Goal: Find specific page/section: Find specific page/section

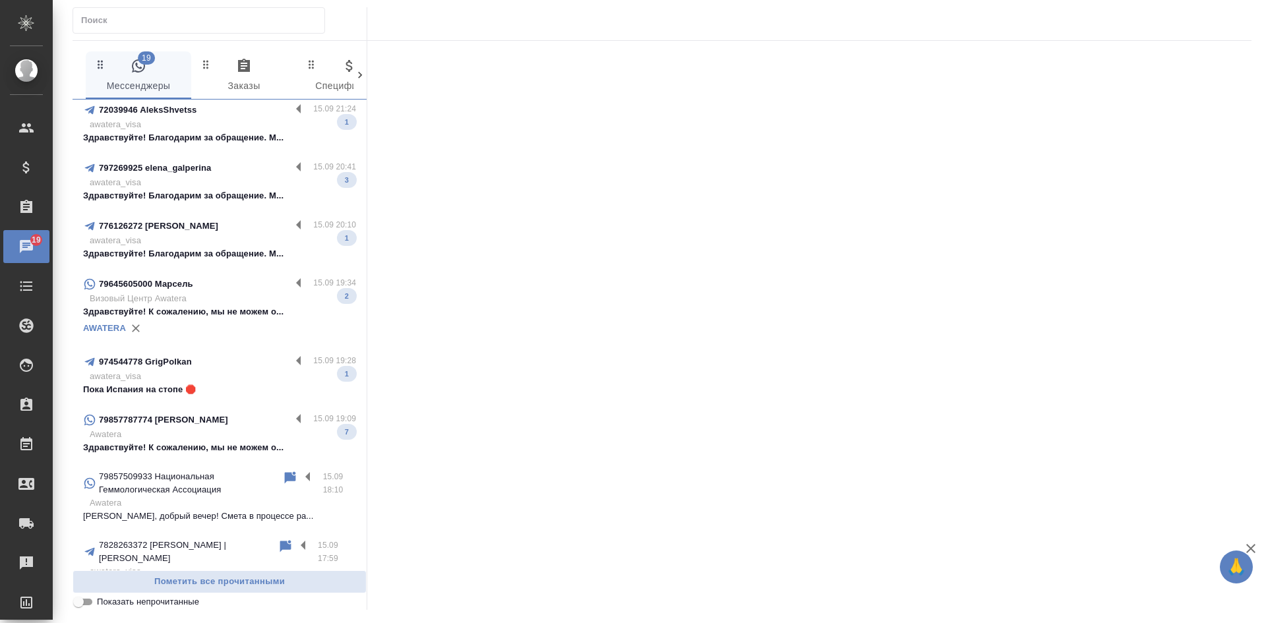
scroll to position [198, 0]
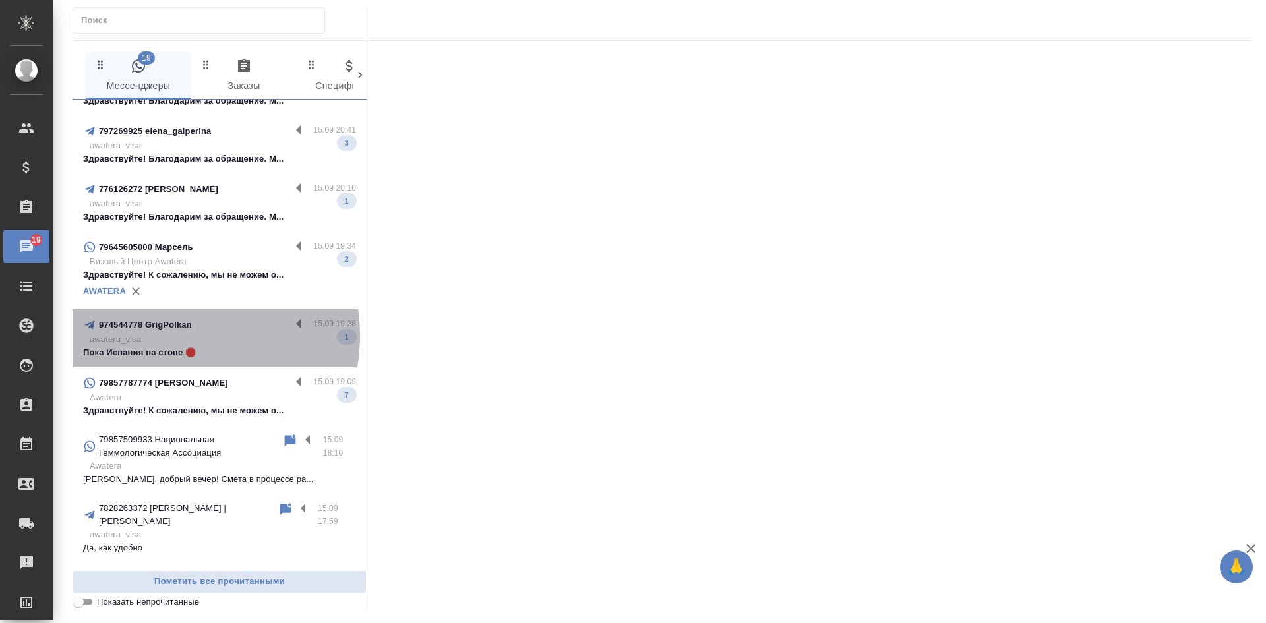
click at [174, 336] on p "awatera_visa" at bounding box center [223, 339] width 266 height 13
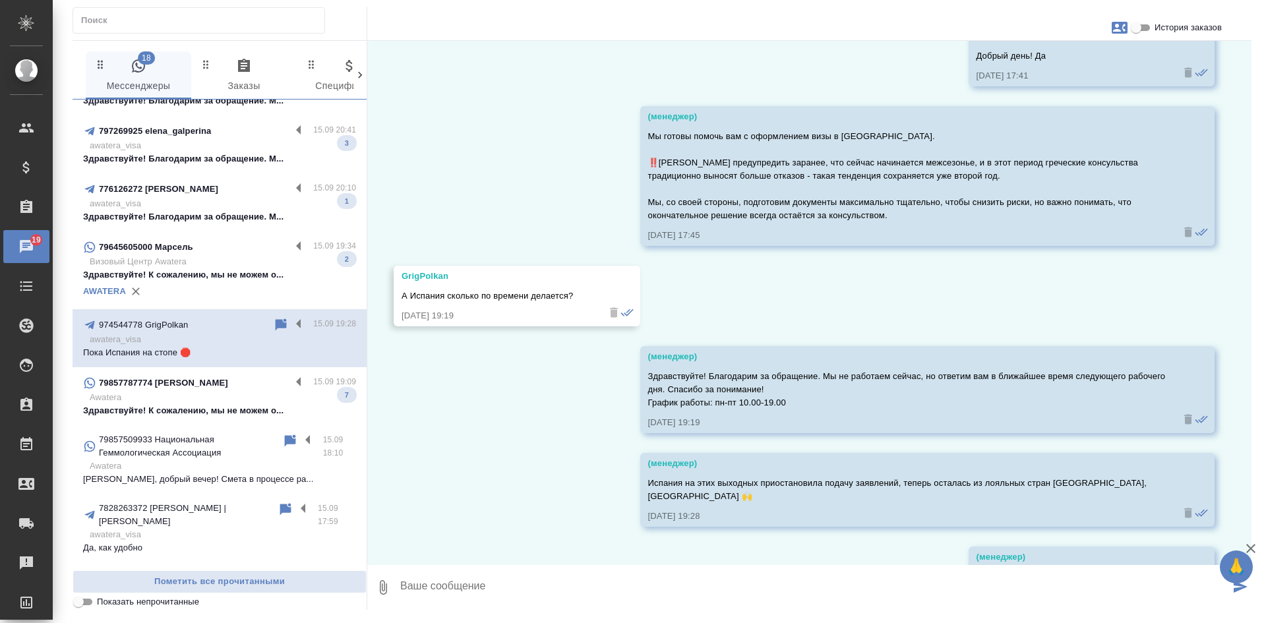
scroll to position [13680, 0]
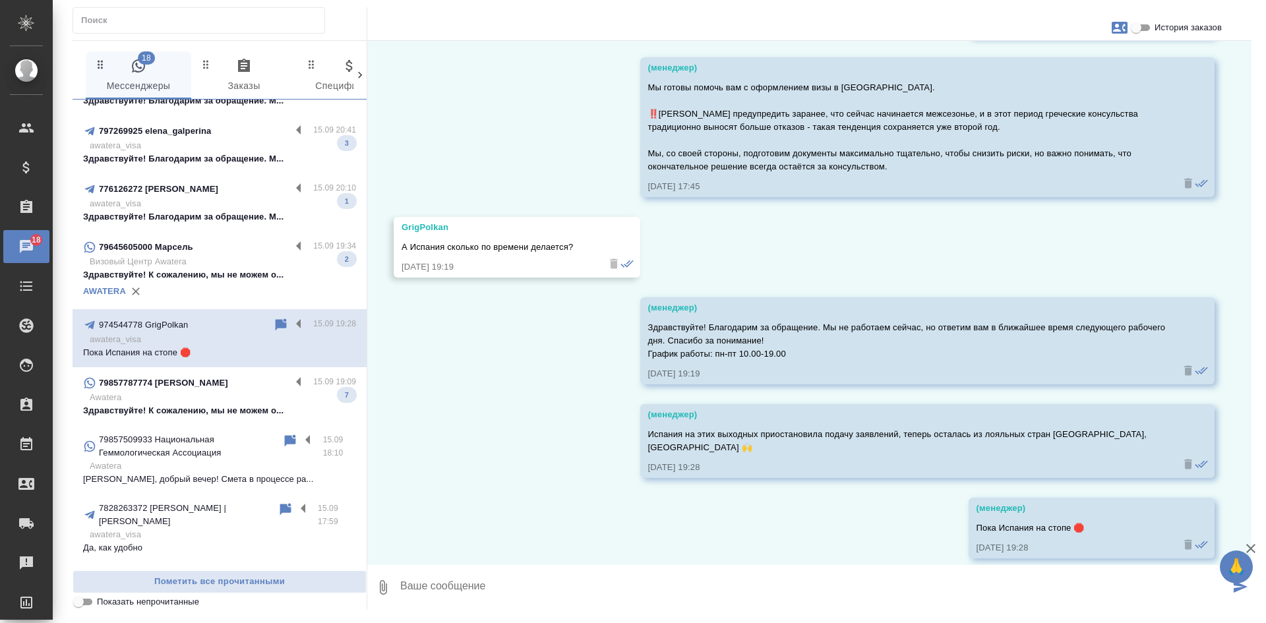
click at [80, 598] on input "Показать непрочитанные" at bounding box center [78, 602] width 47 height 16
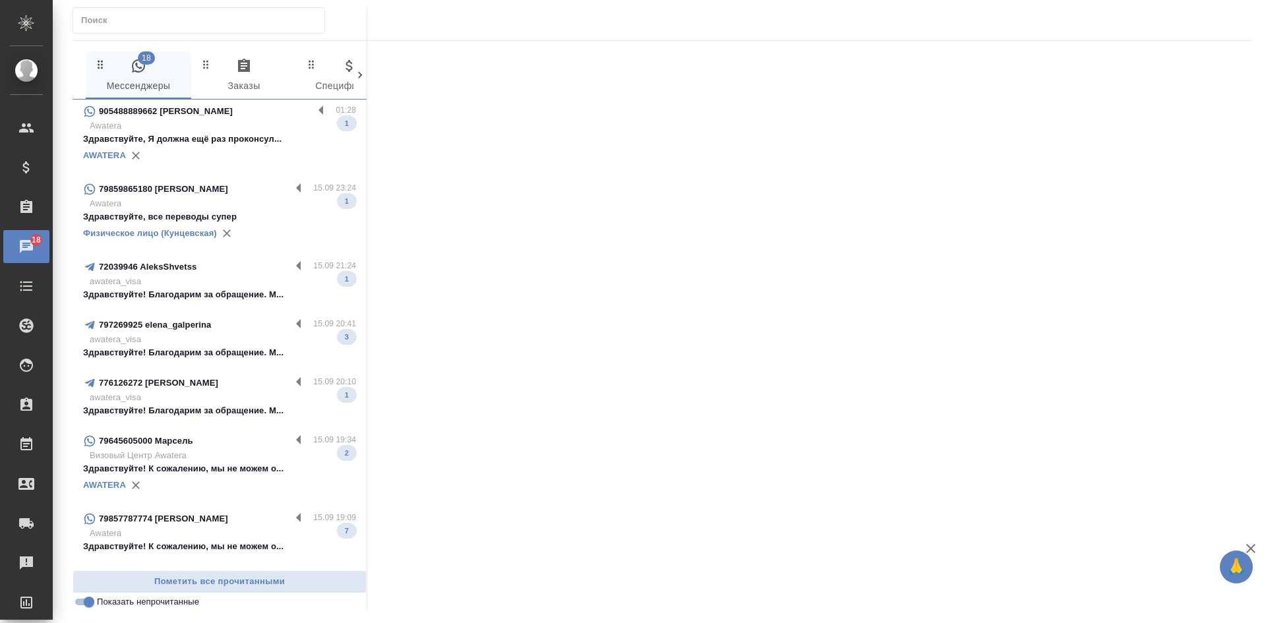
scroll to position [0, 0]
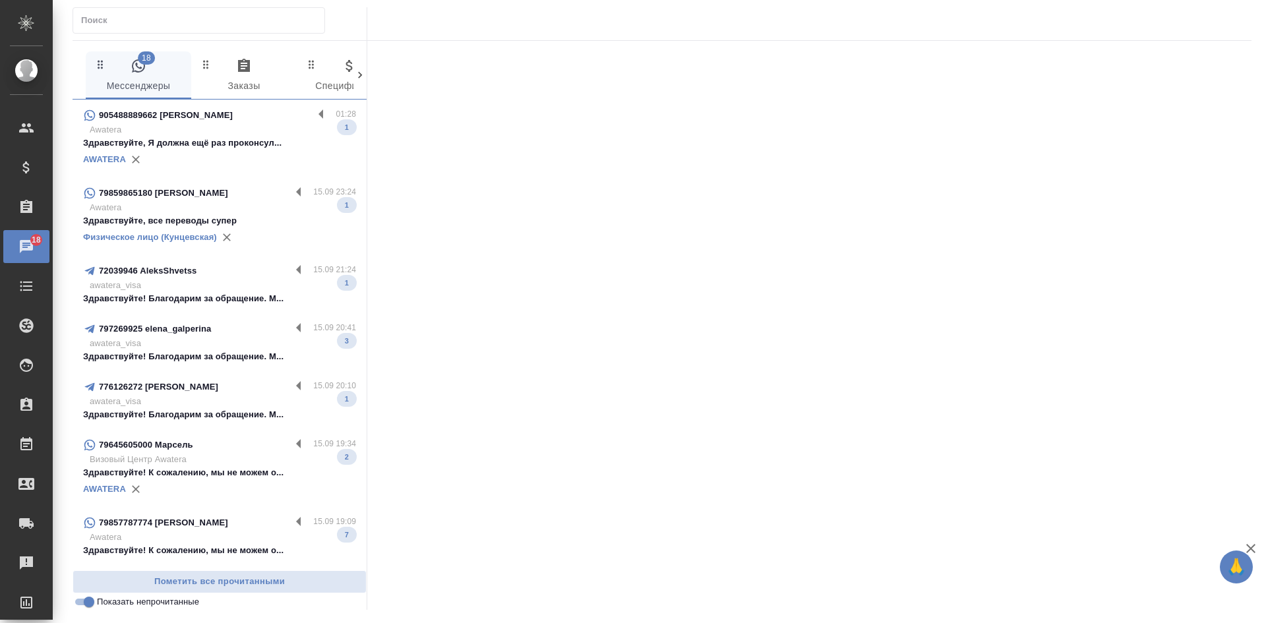
click at [224, 201] on p "Awatera" at bounding box center [223, 207] width 266 height 13
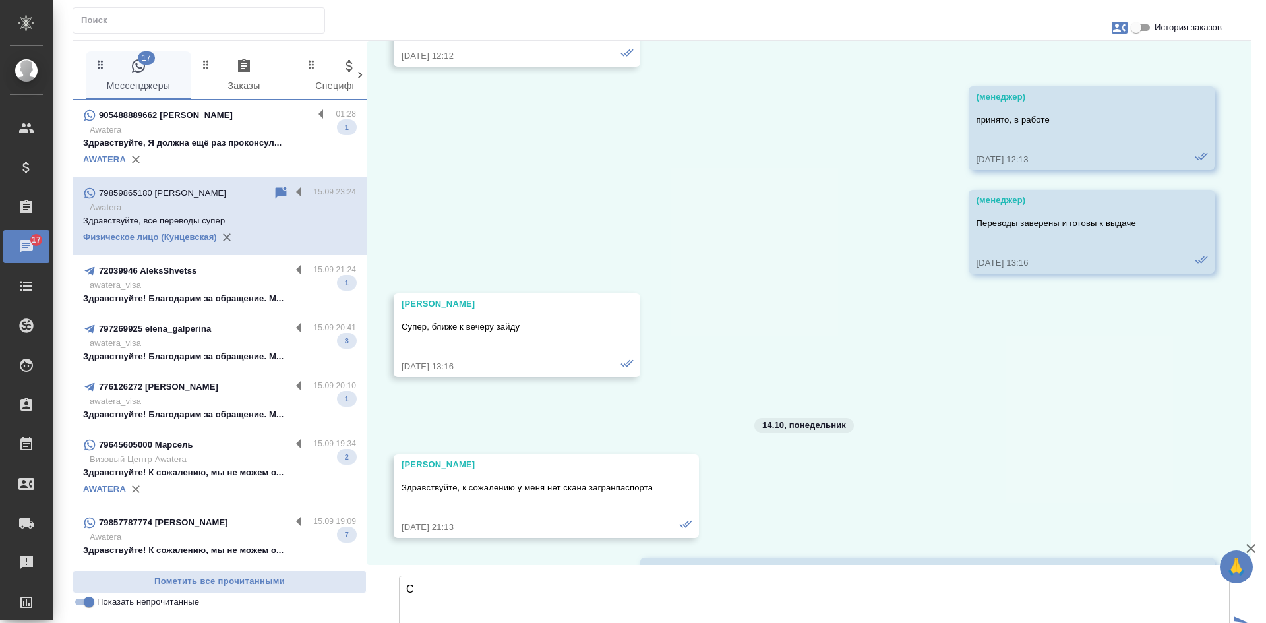
scroll to position [50666, 0]
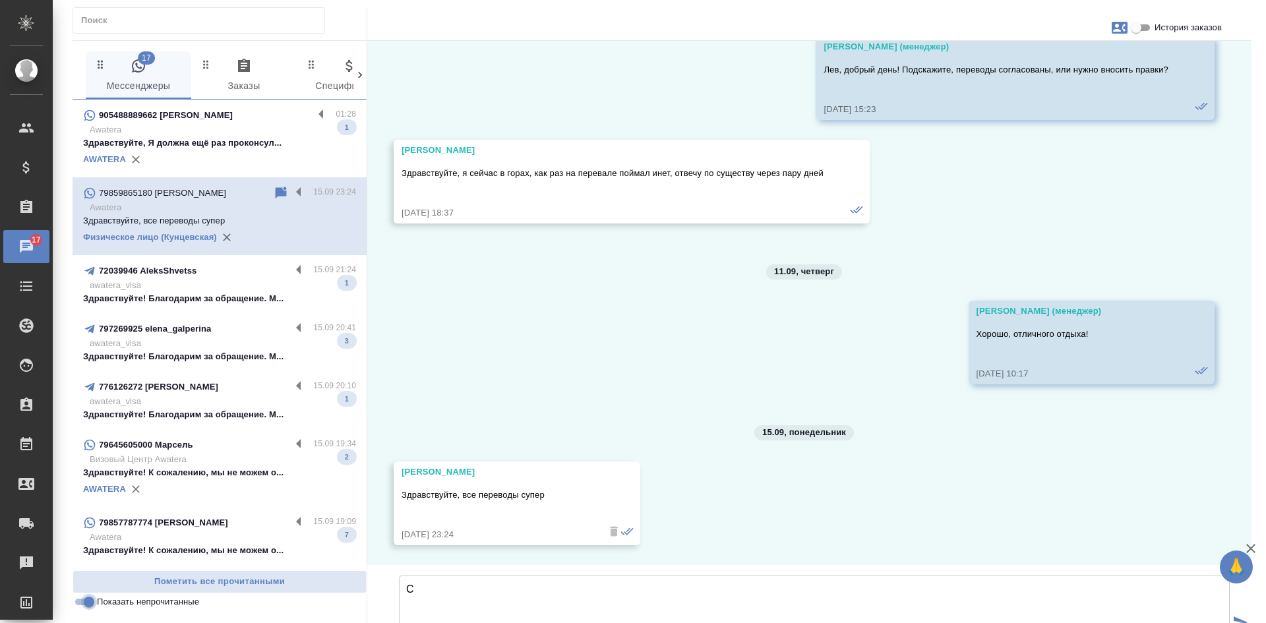
click at [88, 602] on input "Показать непрочитанные" at bounding box center [88, 602] width 47 height 16
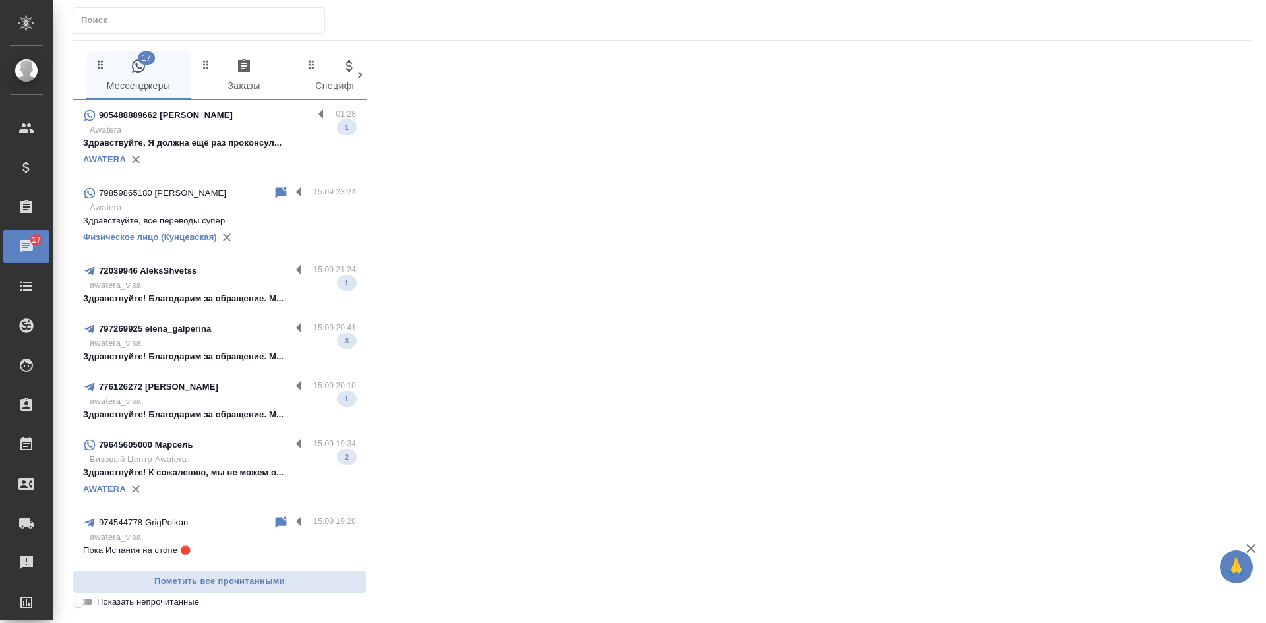
click at [88, 602] on input "Показать непрочитанные" at bounding box center [78, 602] width 47 height 16
checkbox input "true"
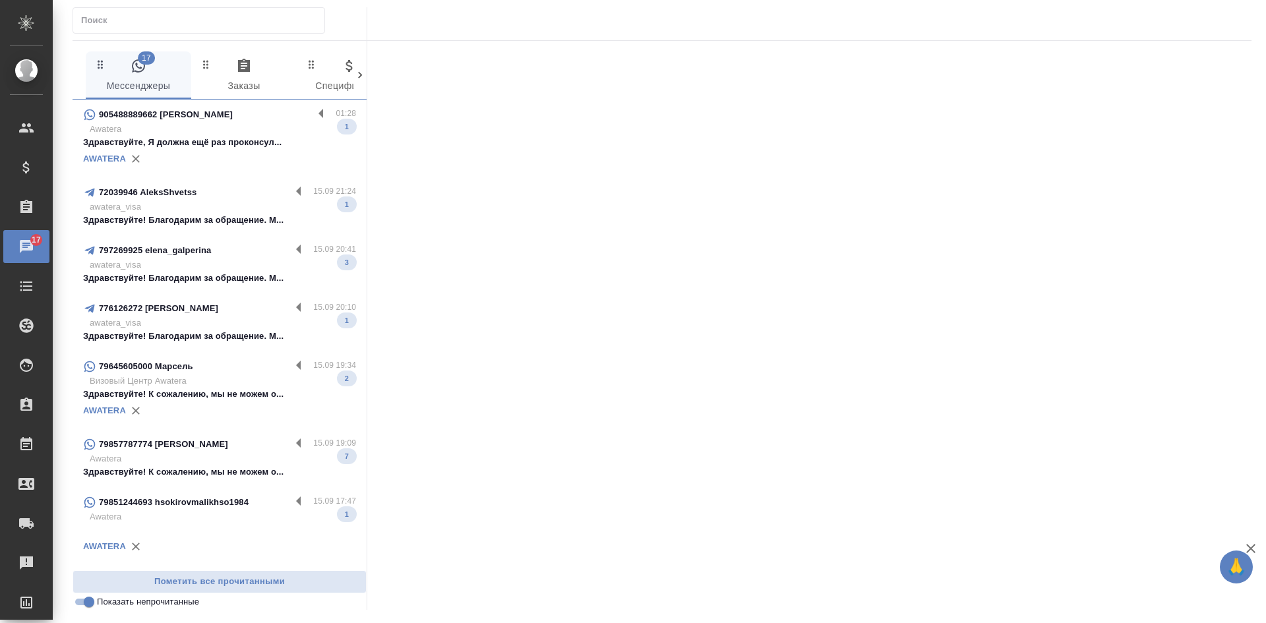
scroll to position [0, 0]
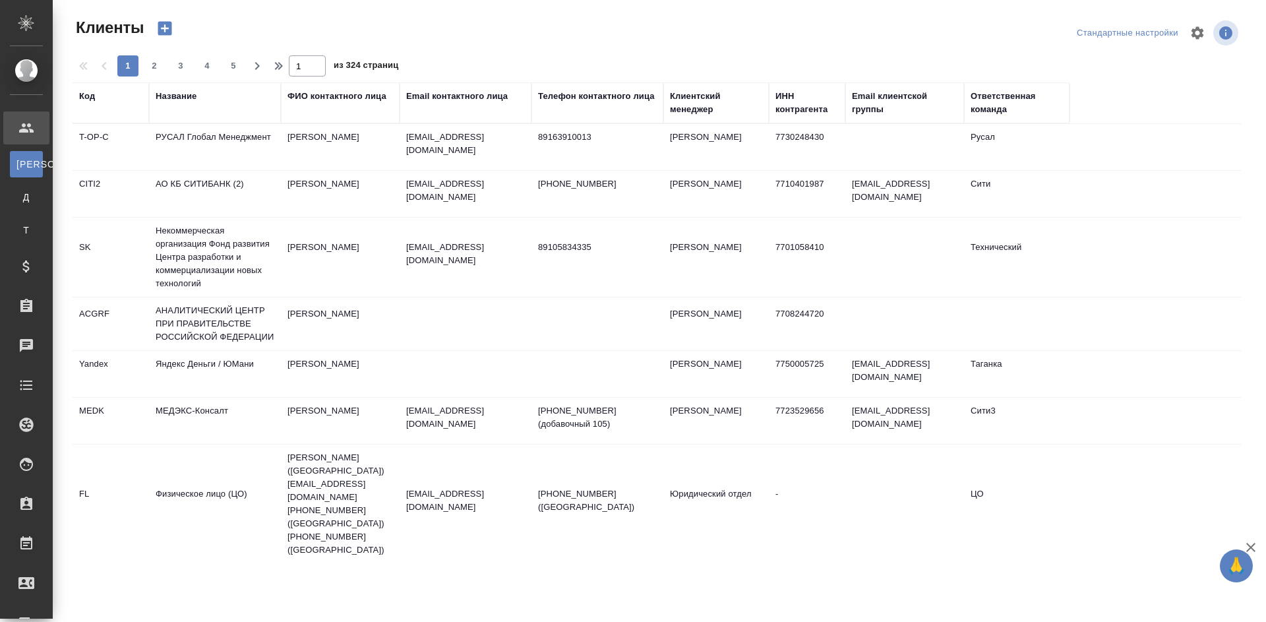
select select "RU"
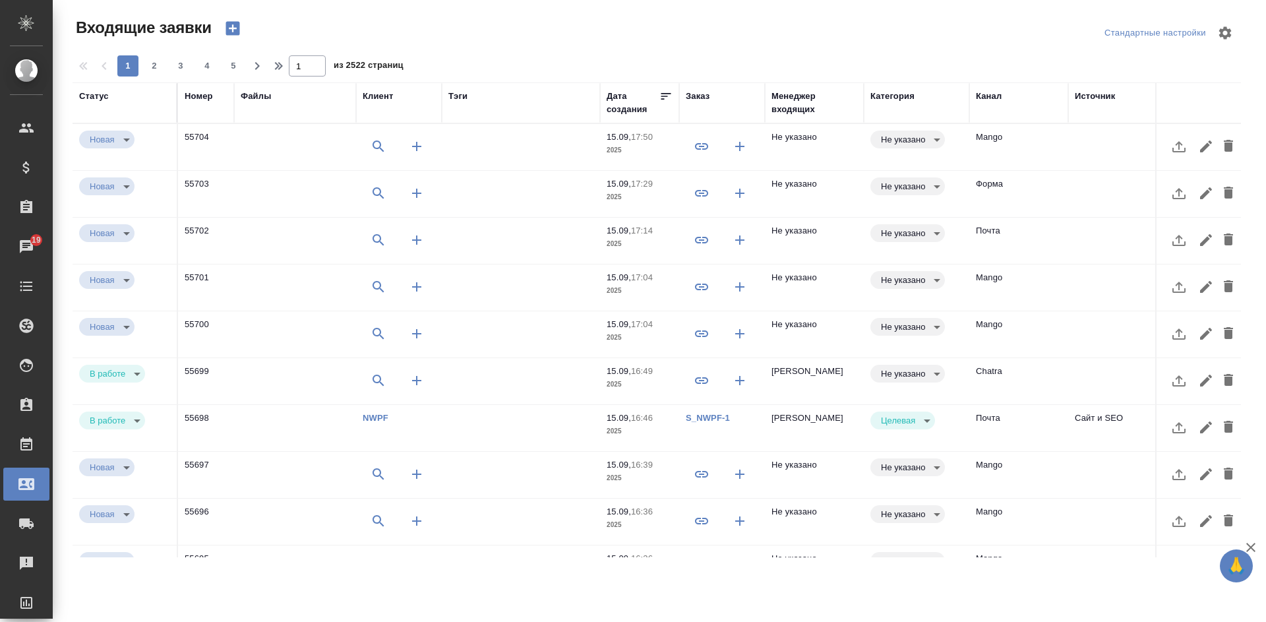
select select "RU"
